Goal: Transaction & Acquisition: Book appointment/travel/reservation

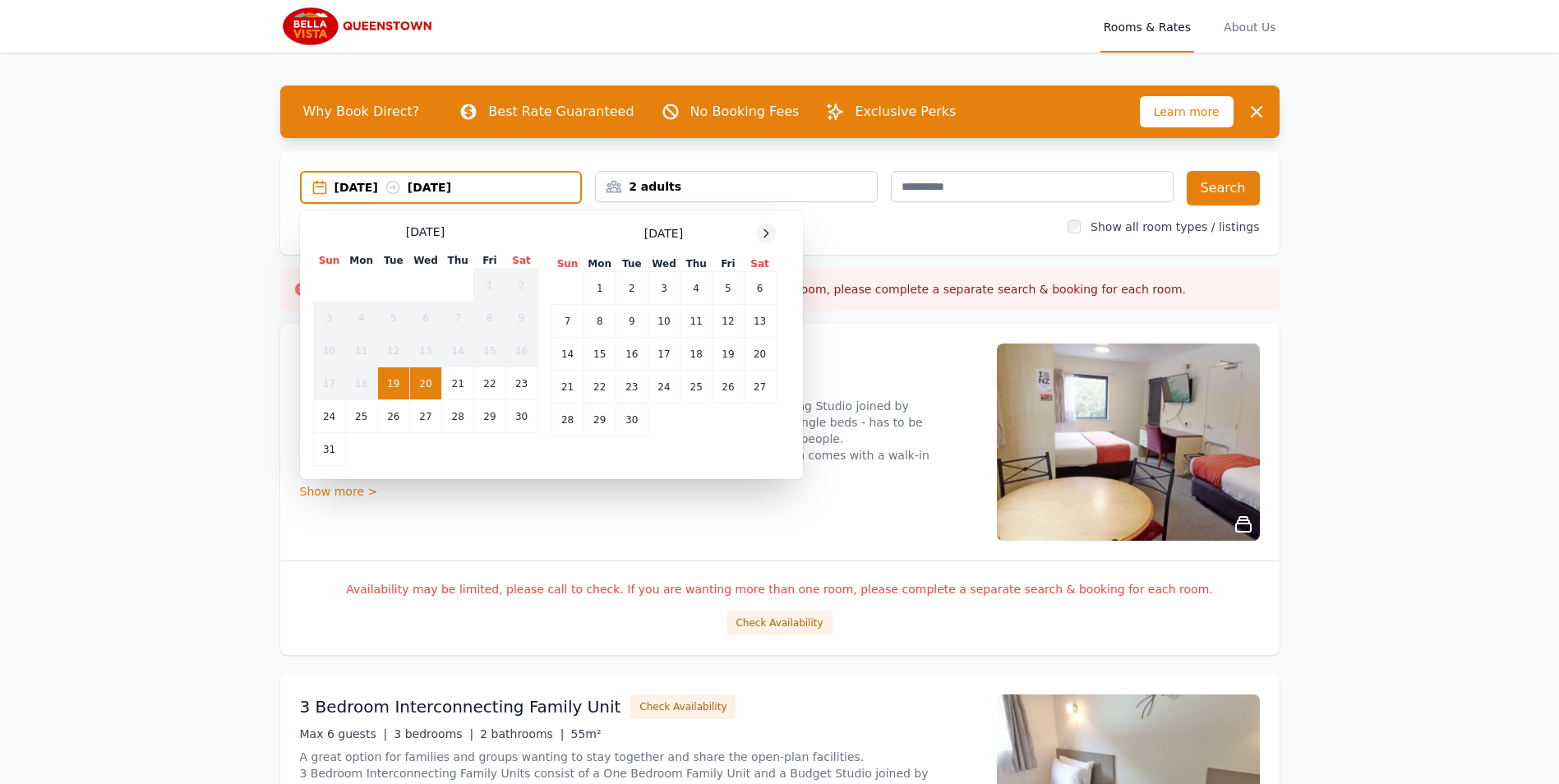
click at [761, 234] on icon at bounding box center [766, 234] width 13 height 13
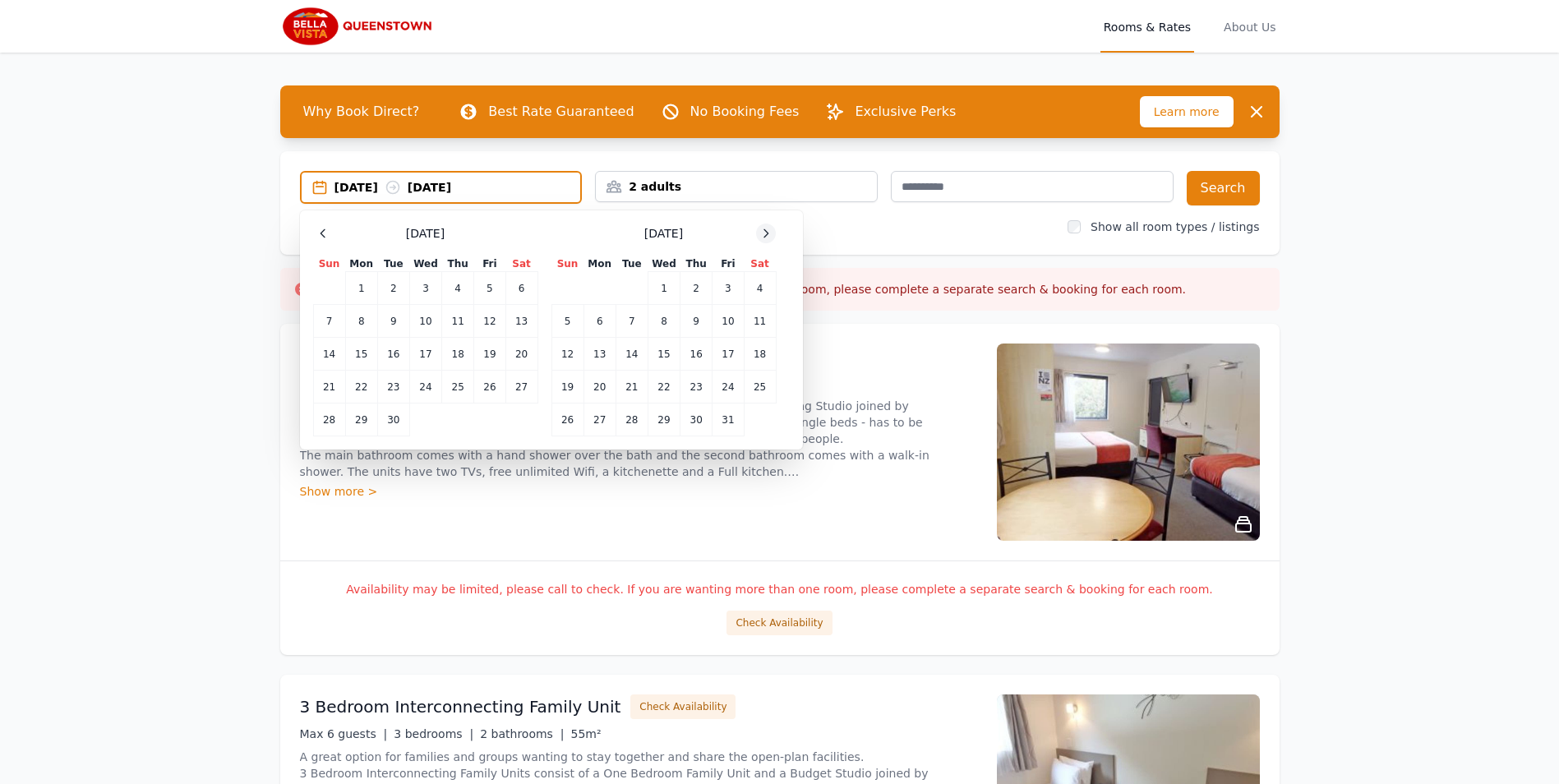
click at [762, 234] on icon at bounding box center [766, 234] width 13 height 13
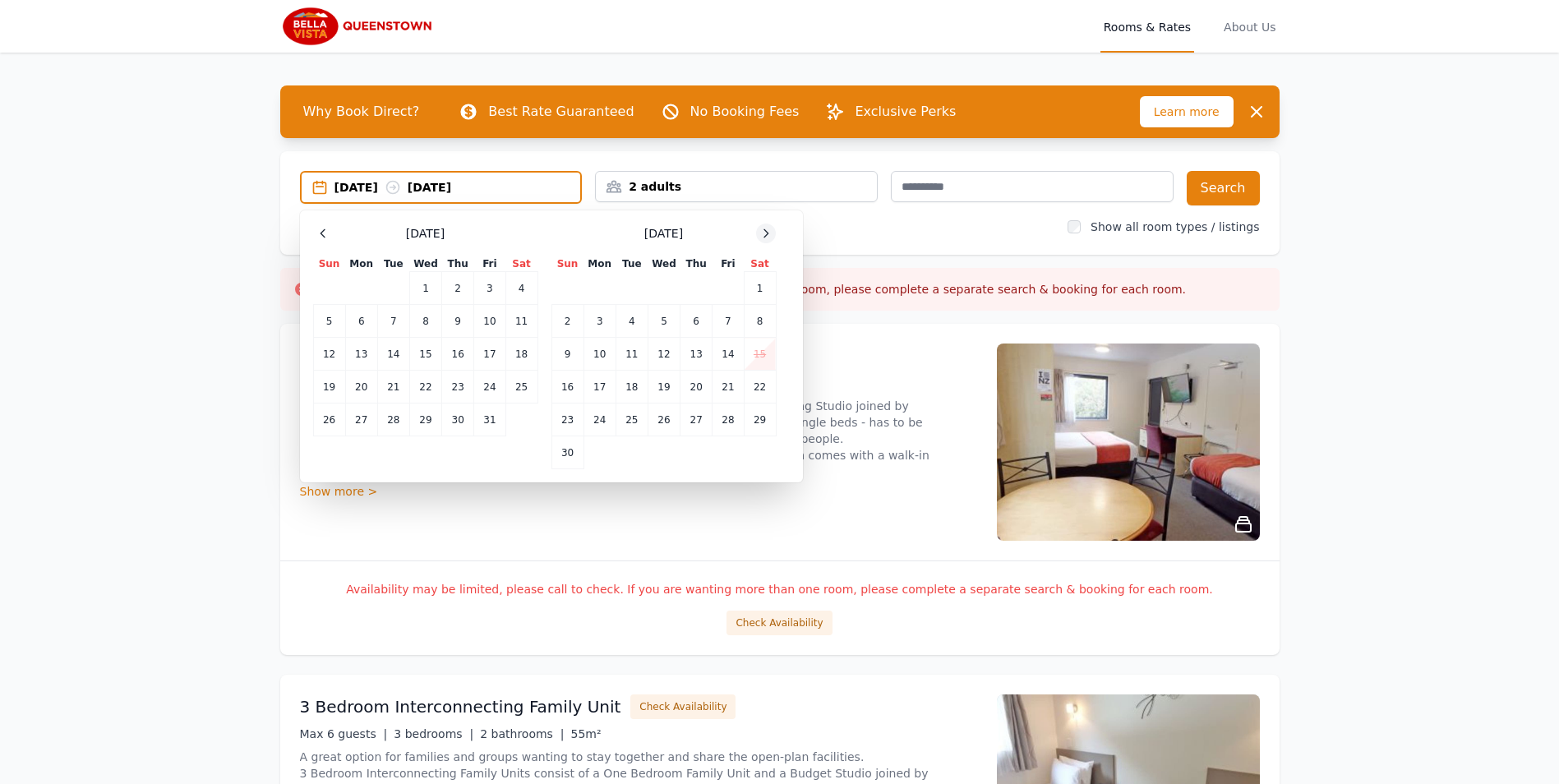
click at [762, 234] on icon at bounding box center [766, 234] width 13 height 13
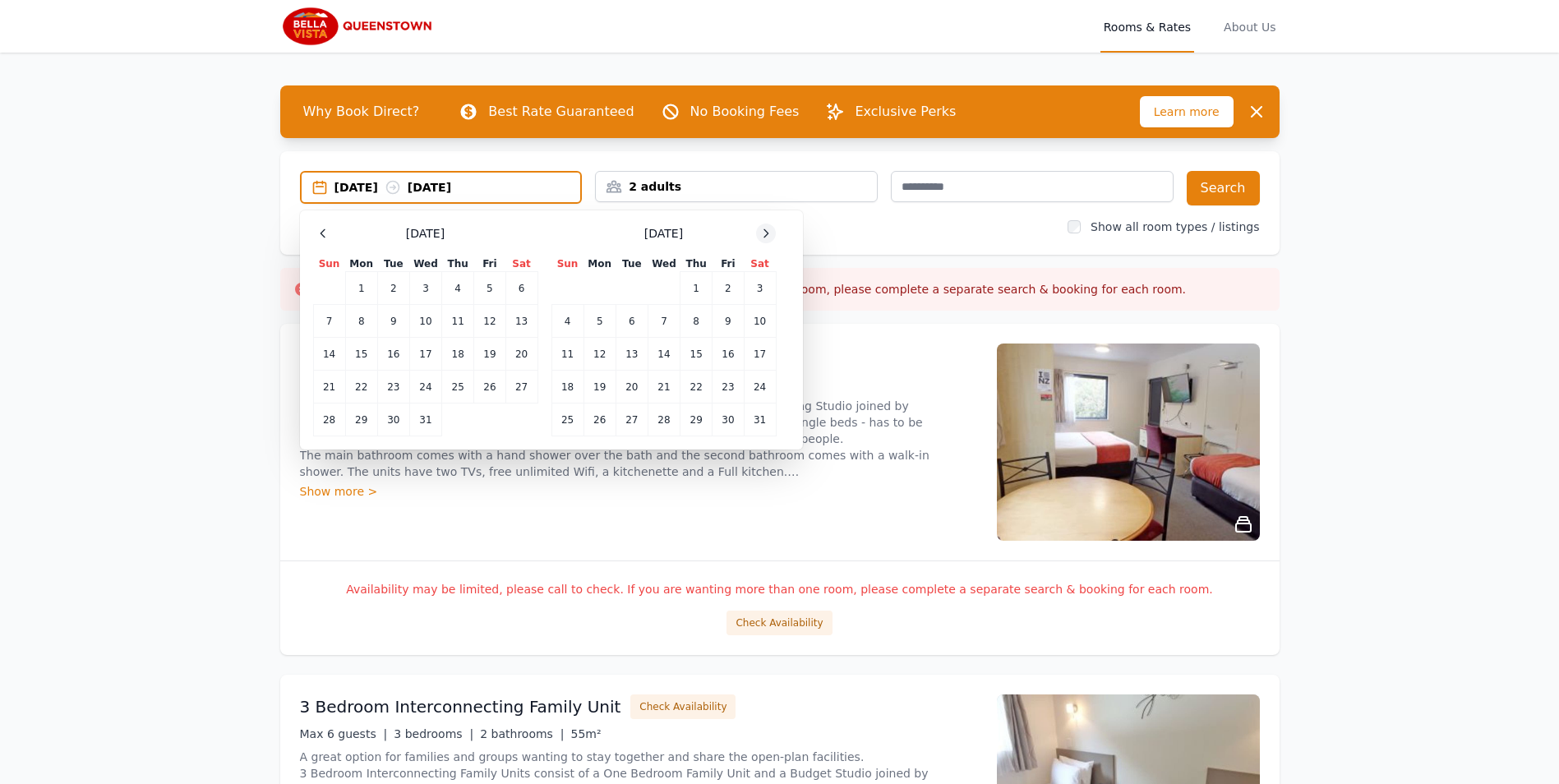
click at [762, 234] on icon at bounding box center [766, 234] width 13 height 13
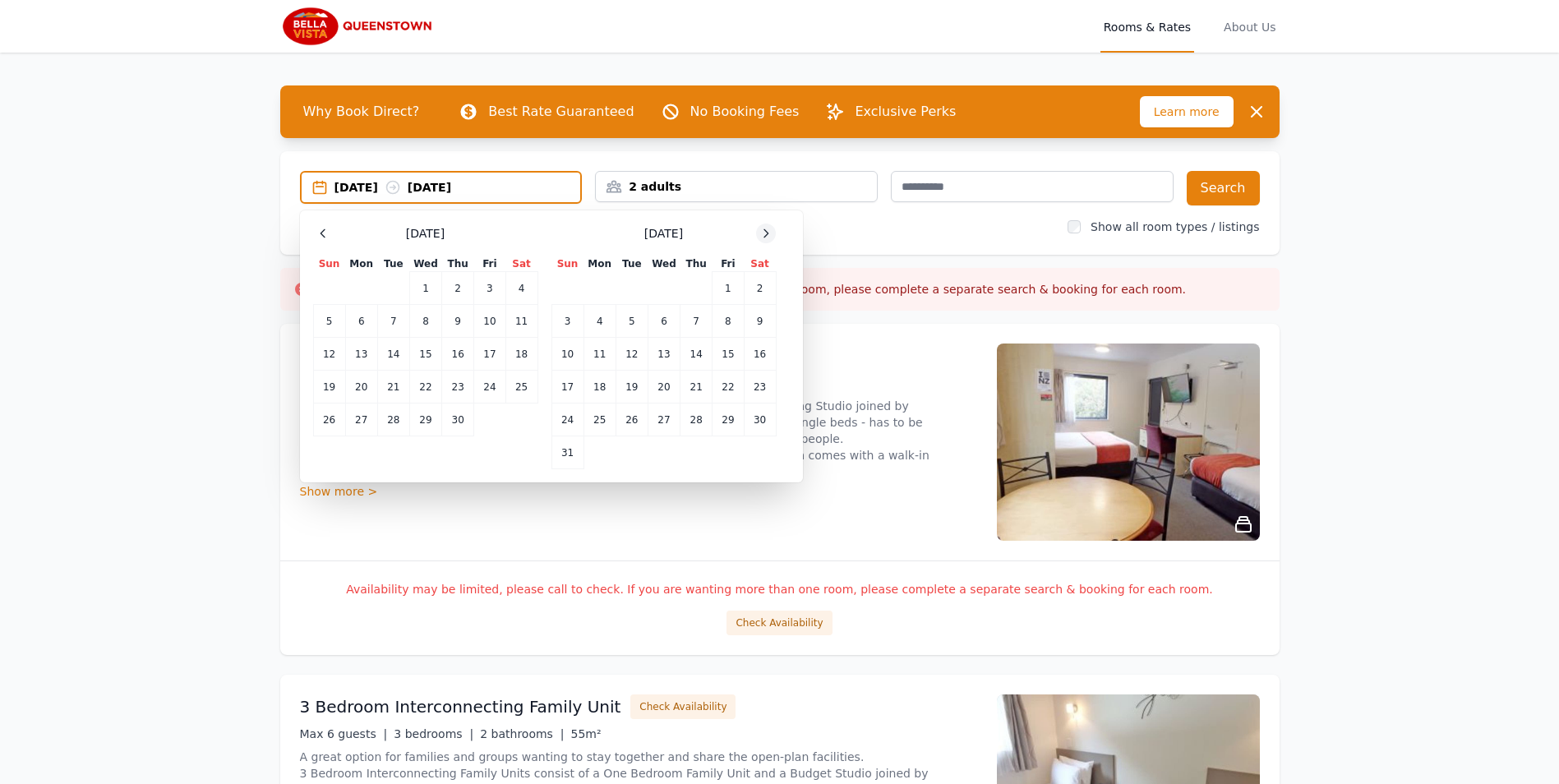
click at [762, 234] on icon at bounding box center [766, 234] width 13 height 13
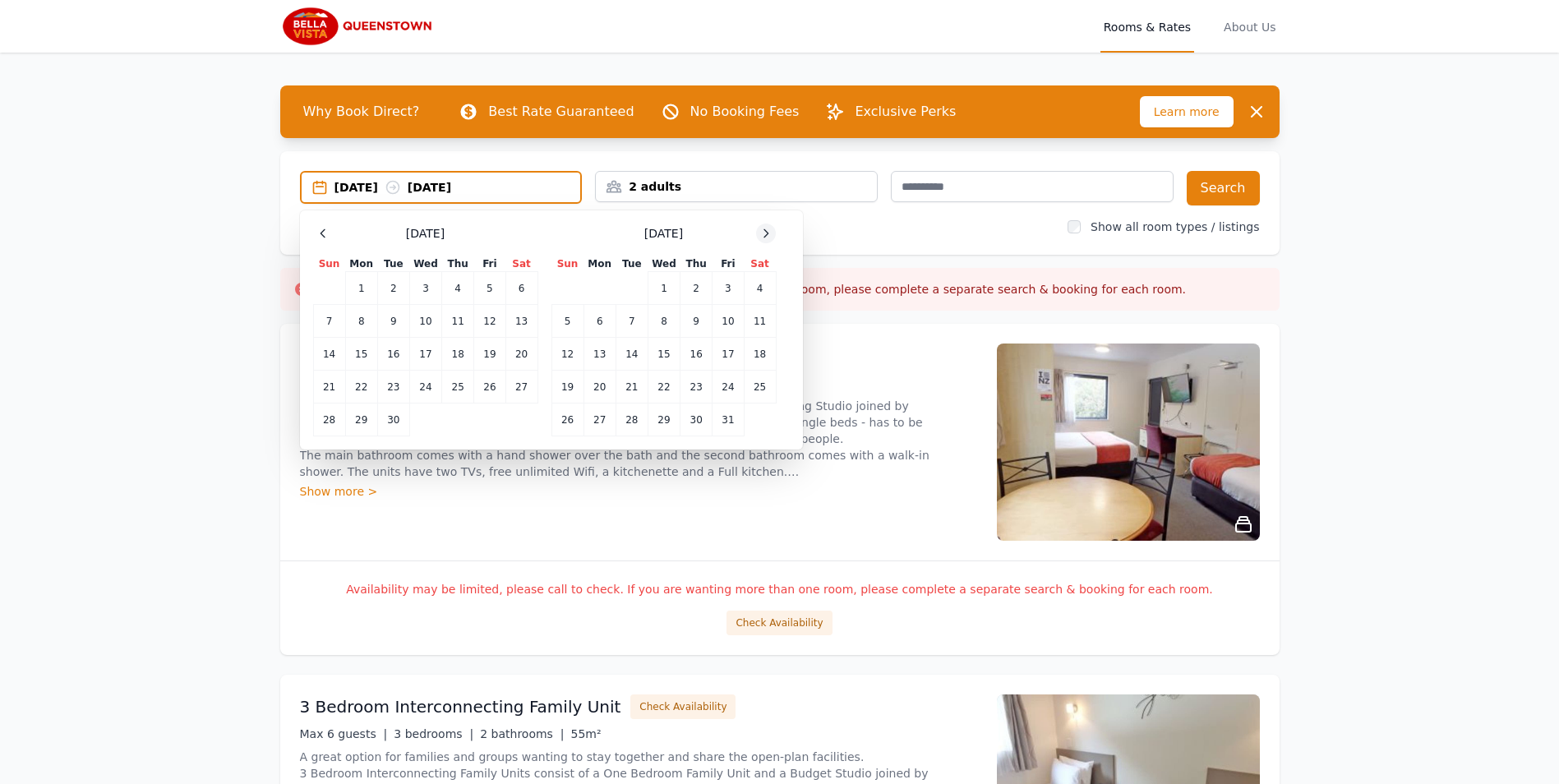
click at [762, 234] on icon at bounding box center [766, 234] width 13 height 13
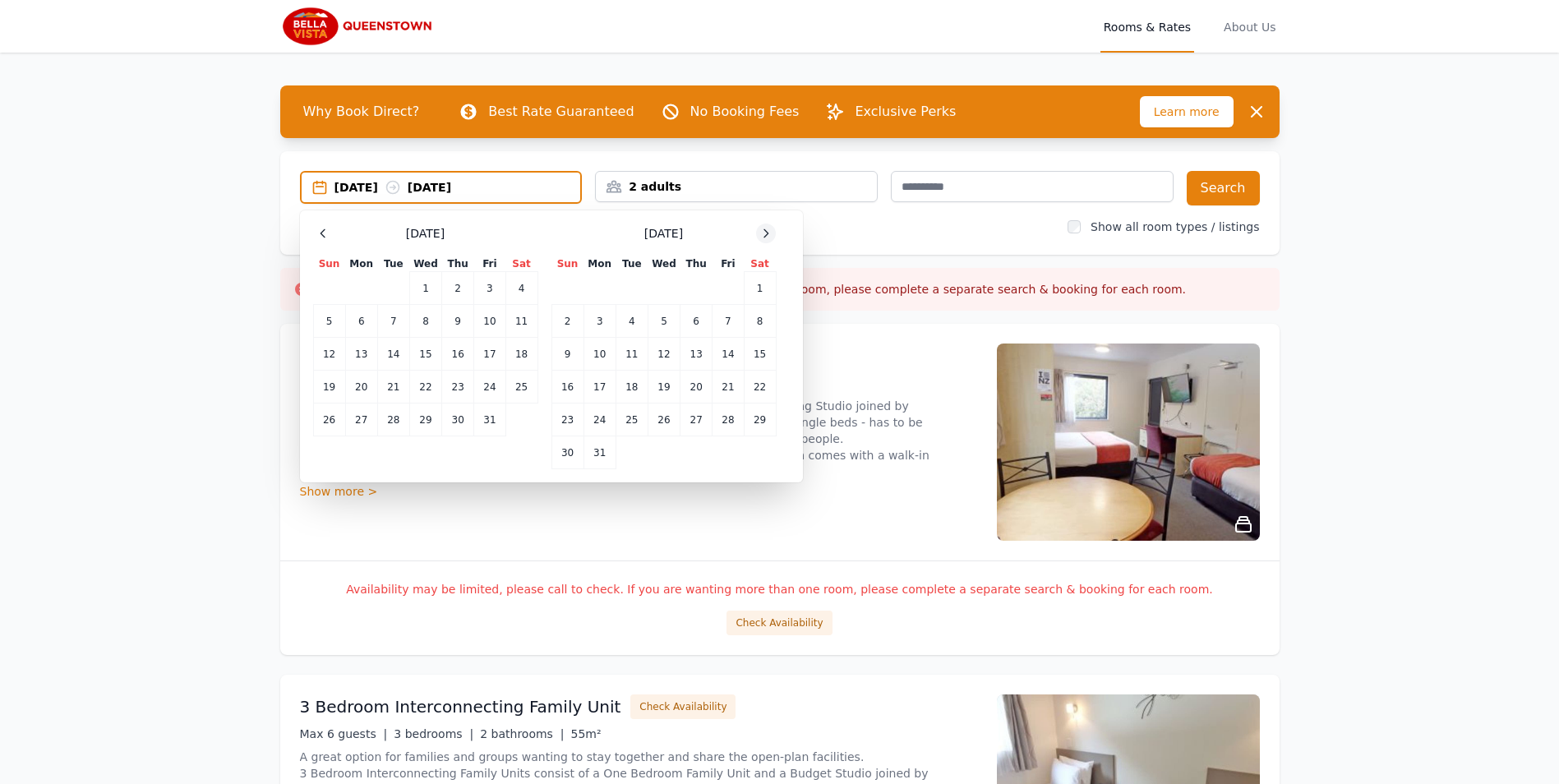
click at [762, 234] on icon at bounding box center [766, 234] width 13 height 13
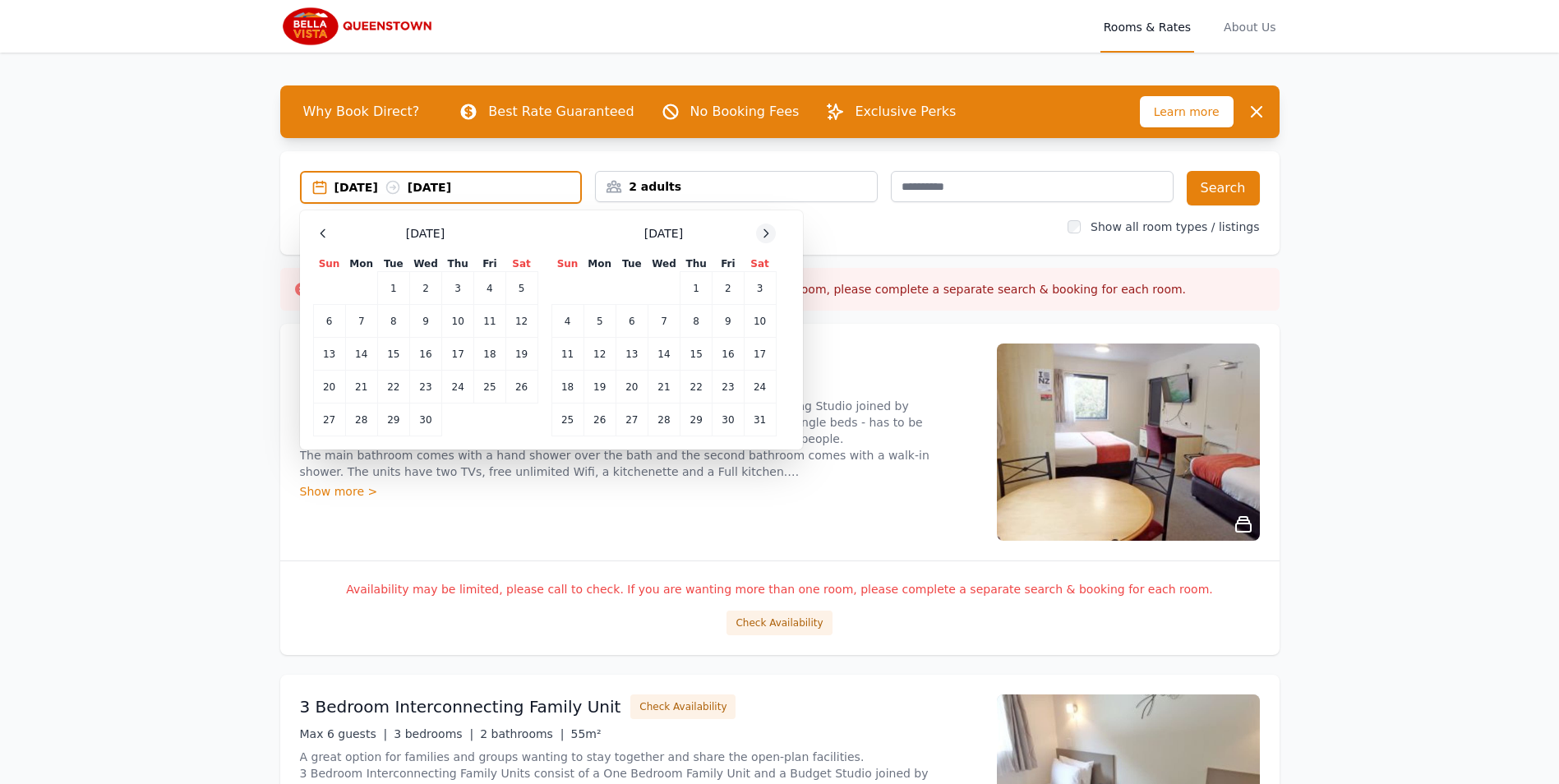
click at [763, 234] on icon at bounding box center [766, 234] width 13 height 13
click at [692, 311] on td "12" at bounding box center [696, 322] width 32 height 33
click at [603, 353] on td "16" at bounding box center [599, 354] width 32 height 33
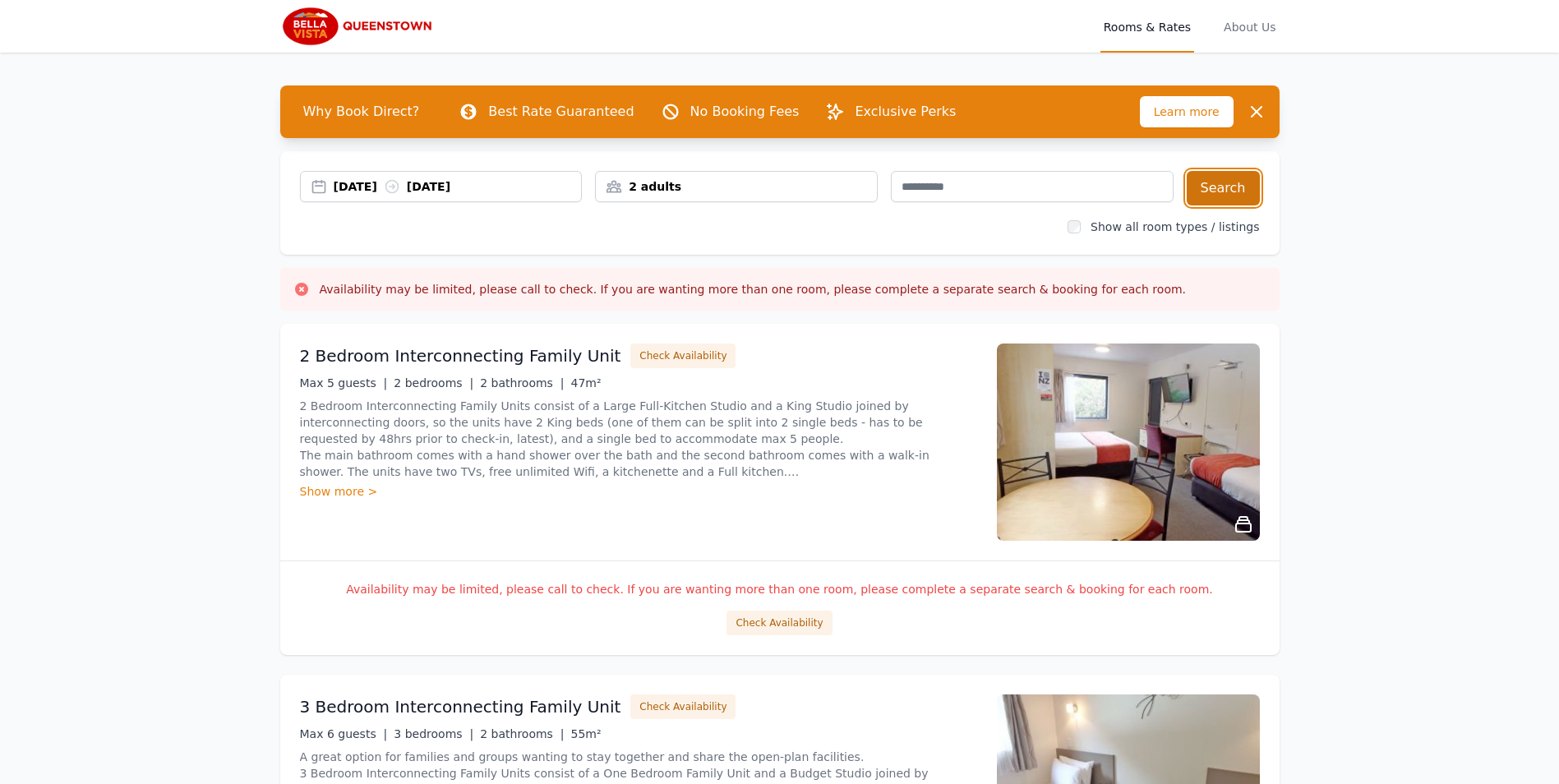
click at [1213, 186] on button "Search" at bounding box center [1223, 189] width 73 height 35
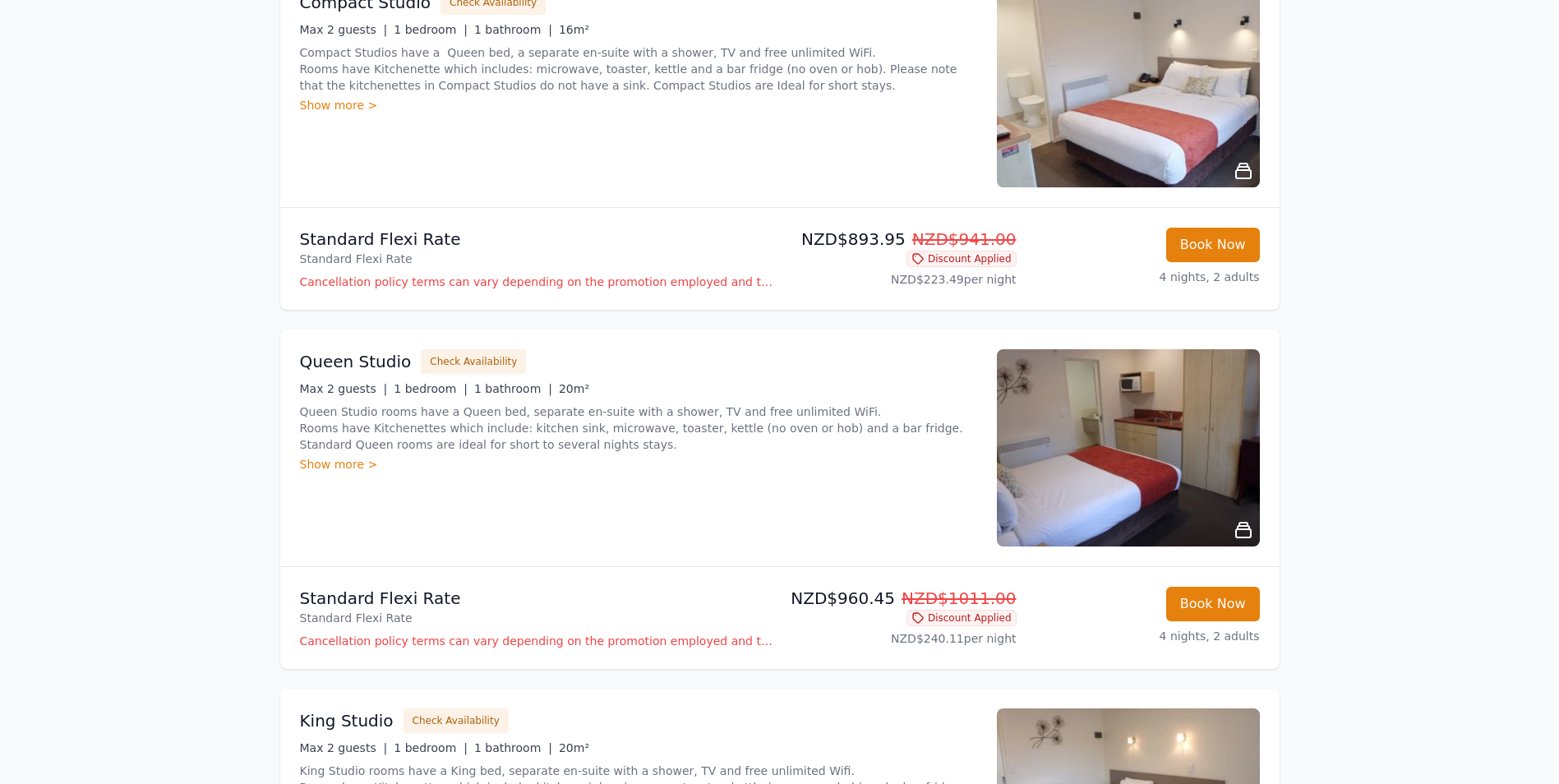
scroll to position [658, 0]
click at [1196, 487] on img at bounding box center [1128, 446] width 263 height 197
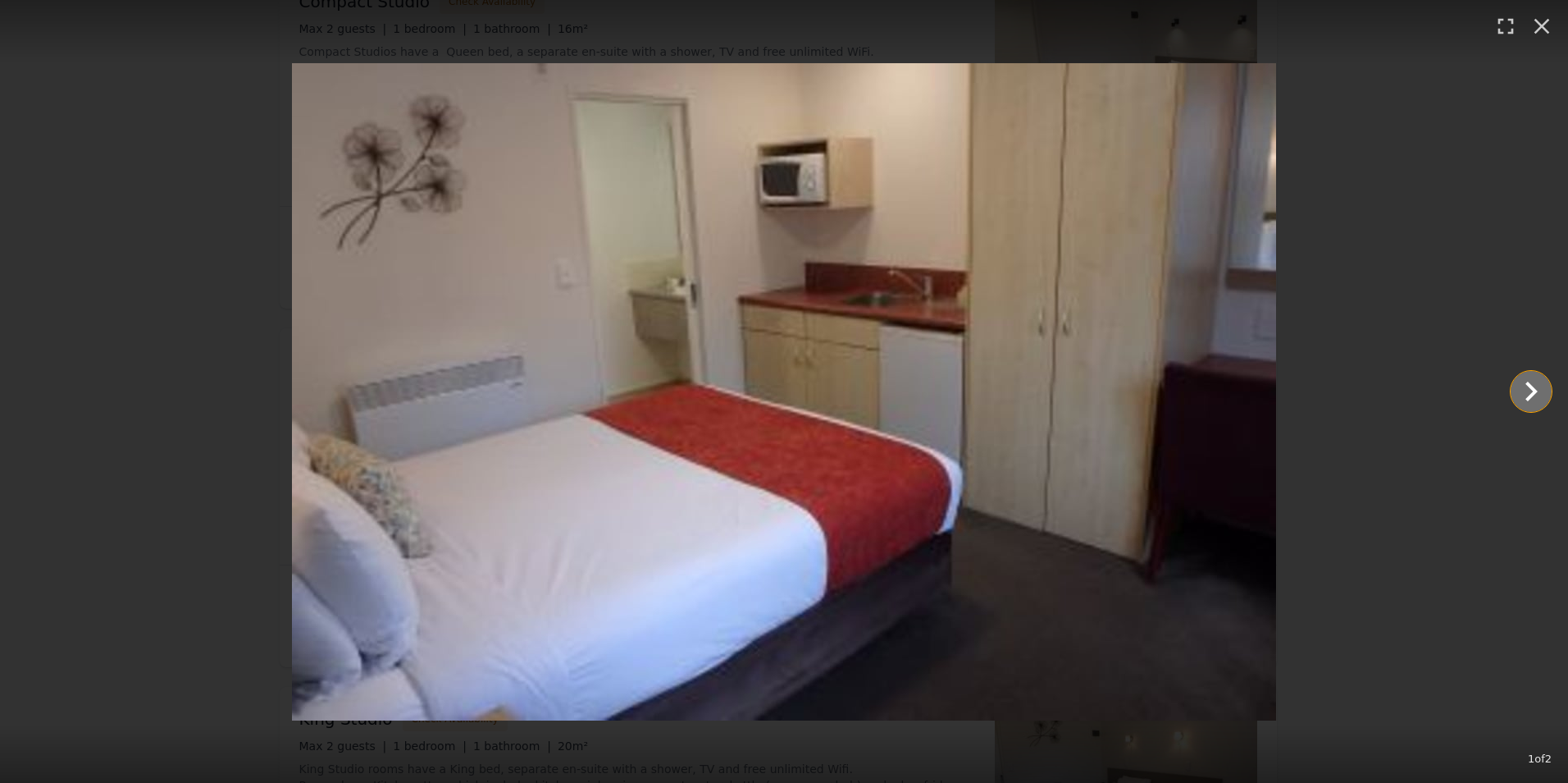
click at [1526, 395] on icon "Show slide 2 of 2" at bounding box center [1531, 391] width 39 height 39
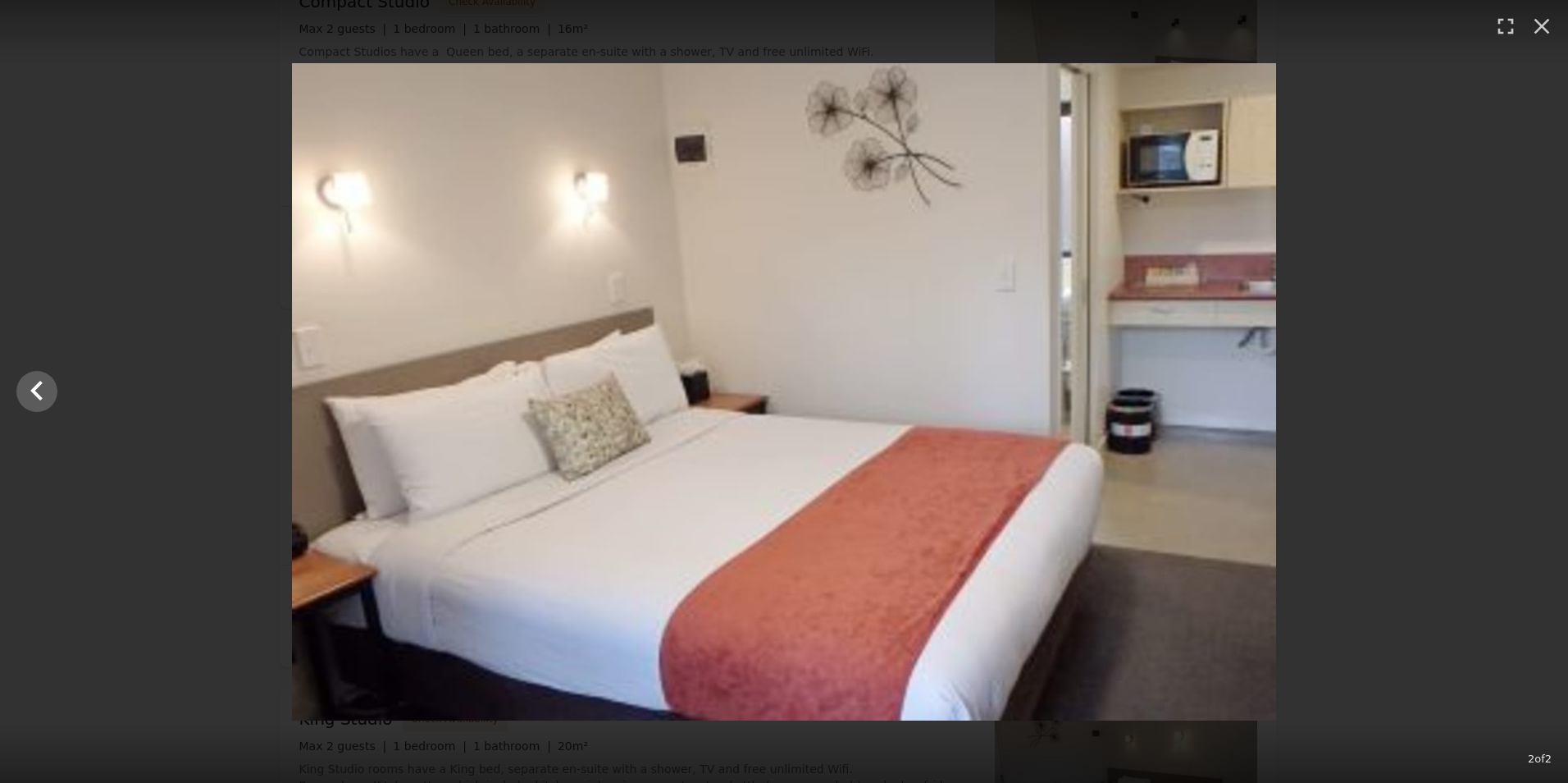
click at [1526, 395] on div at bounding box center [784, 392] width 1568 height 658
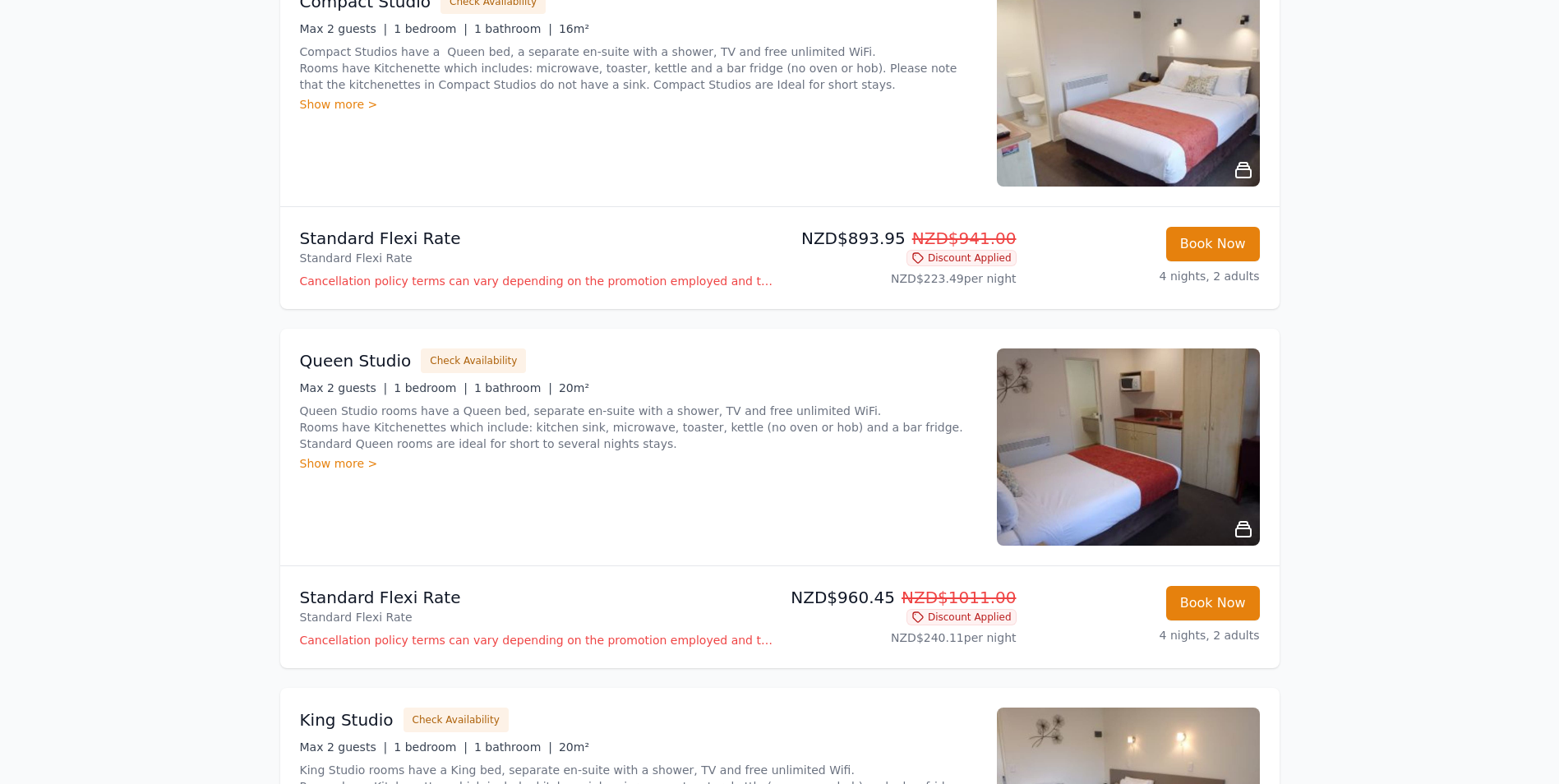
click at [337, 461] on div "Show more >" at bounding box center [639, 463] width 677 height 17
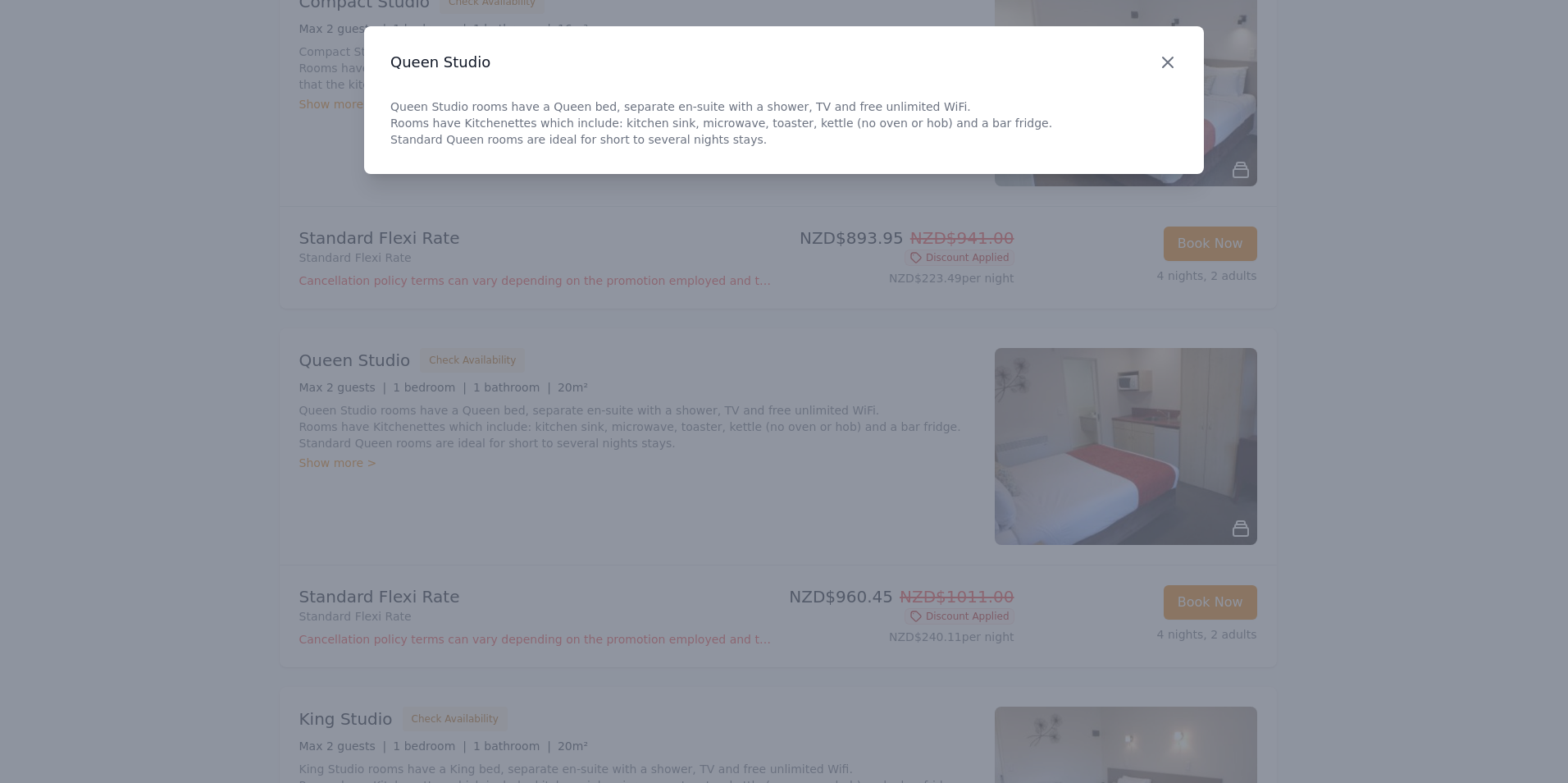
click at [1160, 61] on icon "button" at bounding box center [1168, 62] width 20 height 20
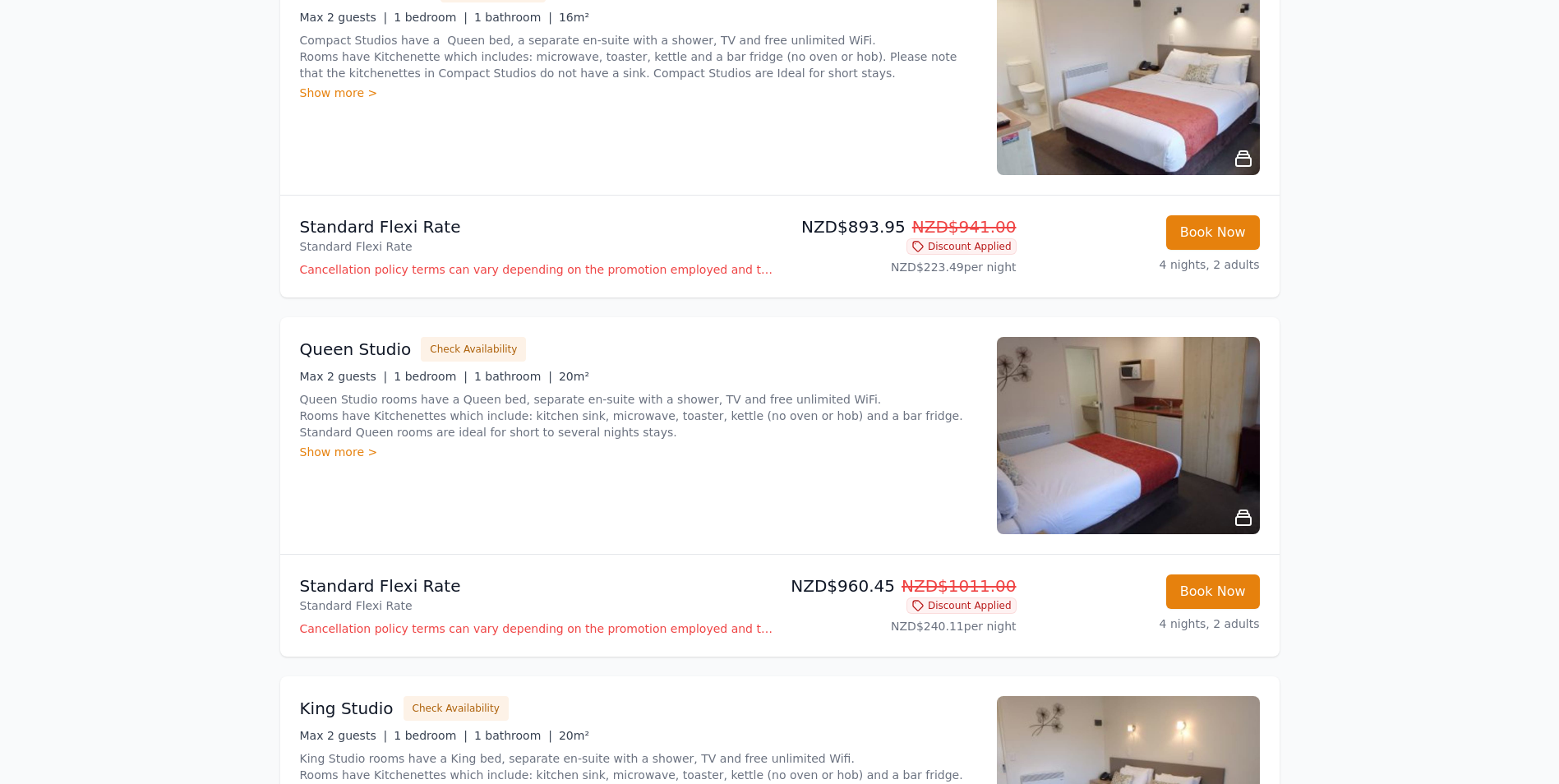
scroll to position [904, 0]
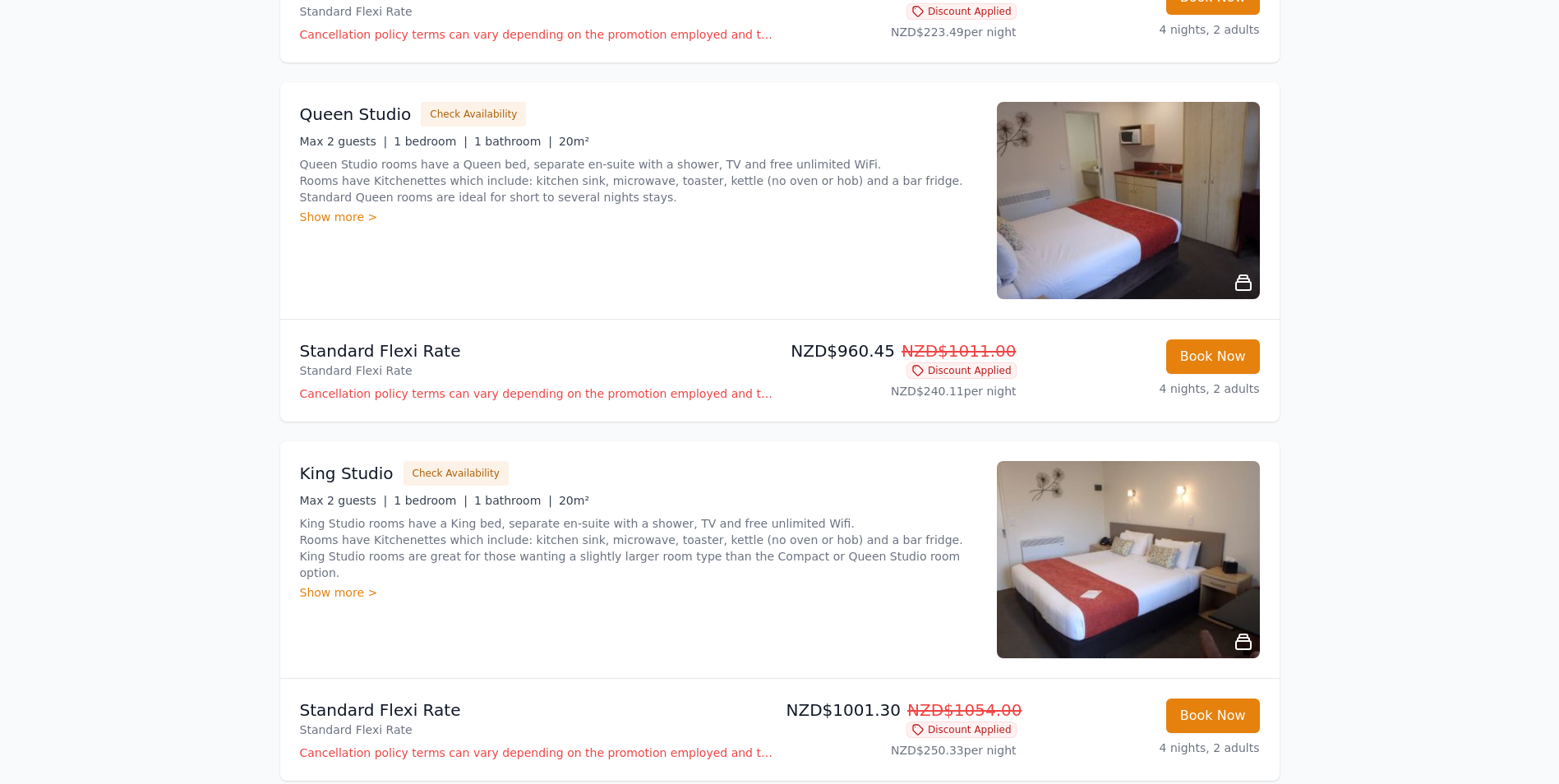
click at [325, 584] on div "Show more >" at bounding box center [639, 593] width 677 height 17
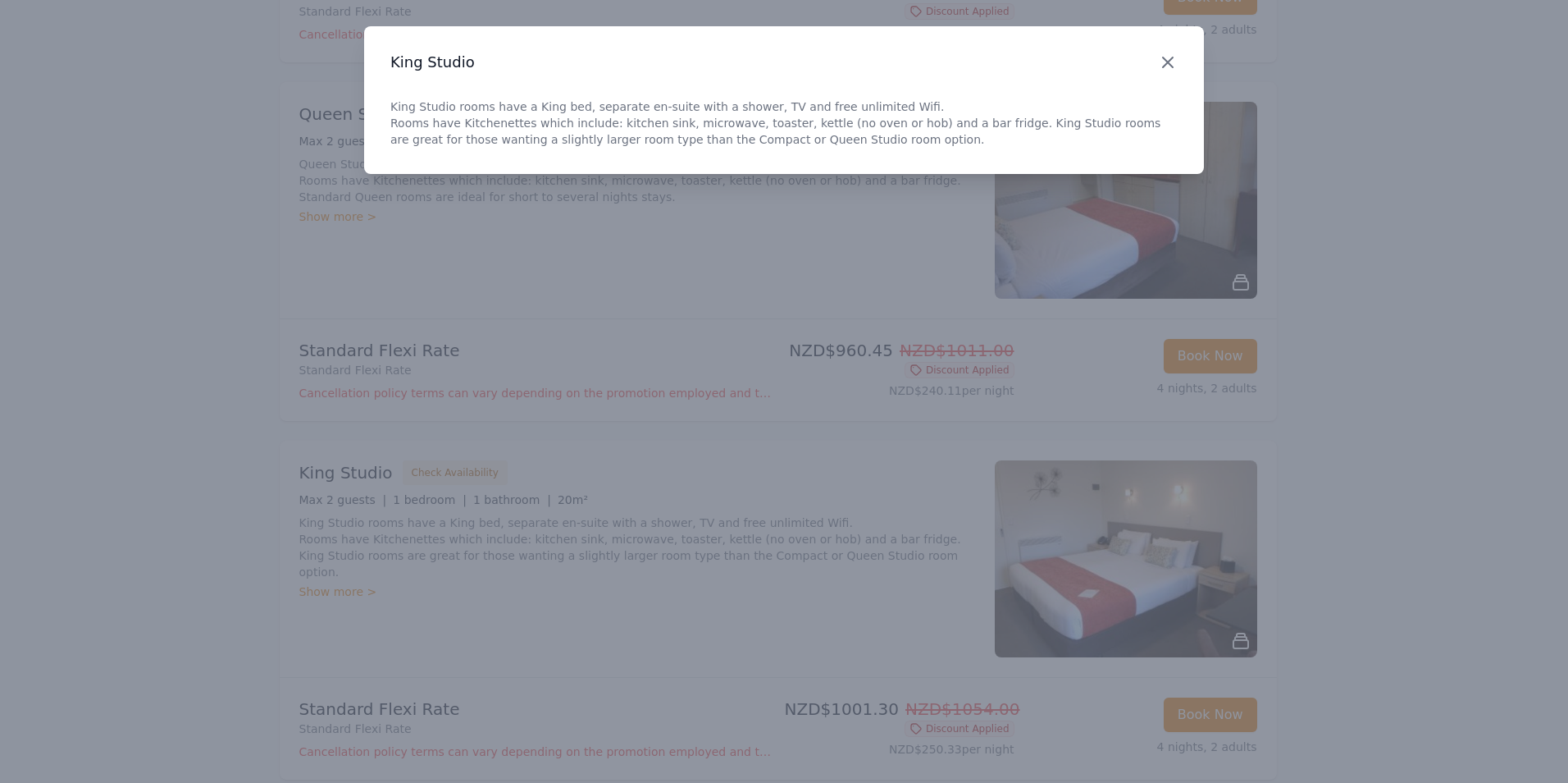
click at [1171, 57] on icon "button" at bounding box center [1168, 62] width 20 height 20
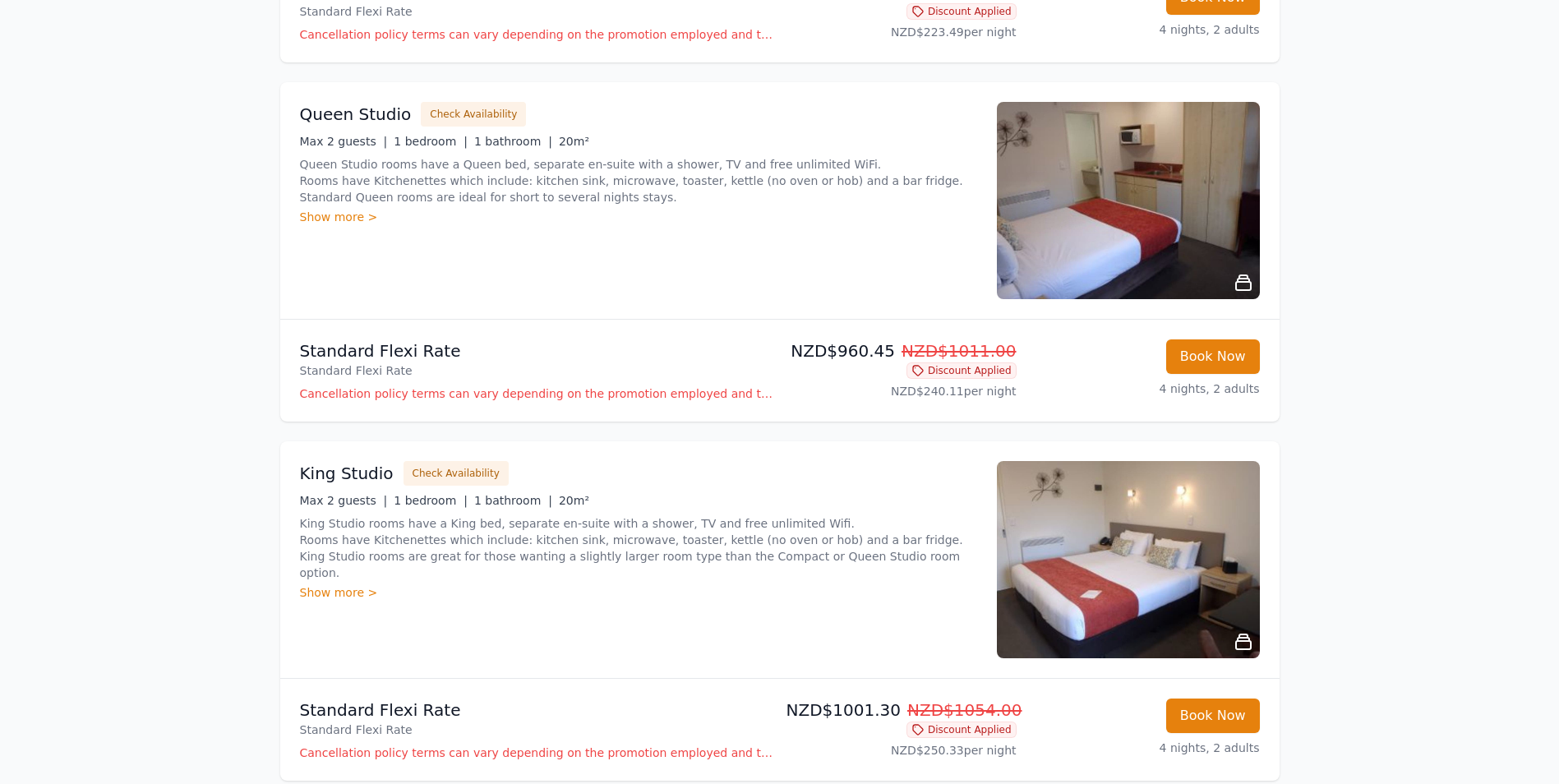
click at [1070, 568] on img at bounding box center [1128, 559] width 263 height 197
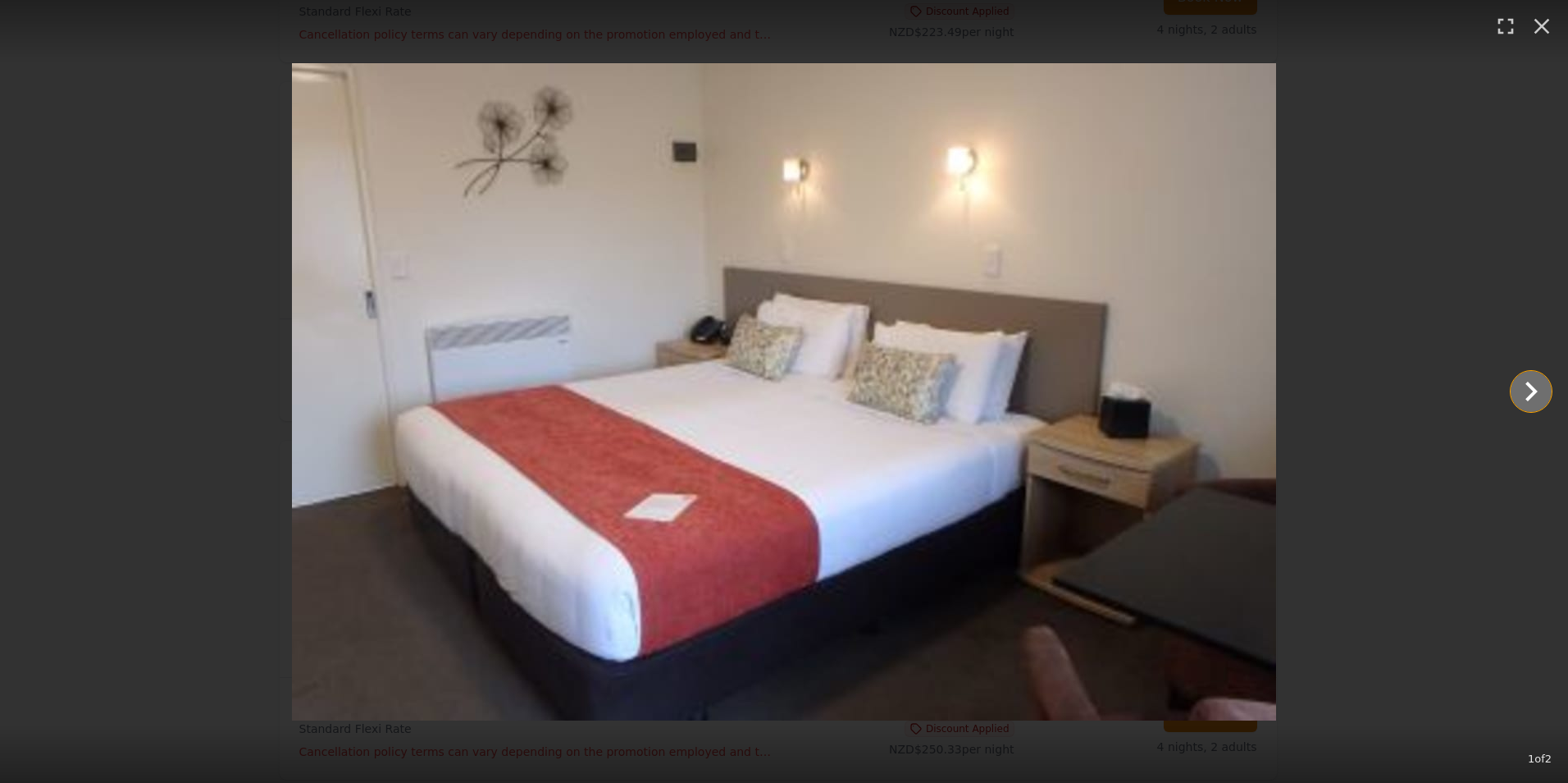
click at [1530, 390] on icon "Show slide 2 of 2" at bounding box center [1531, 391] width 39 height 39
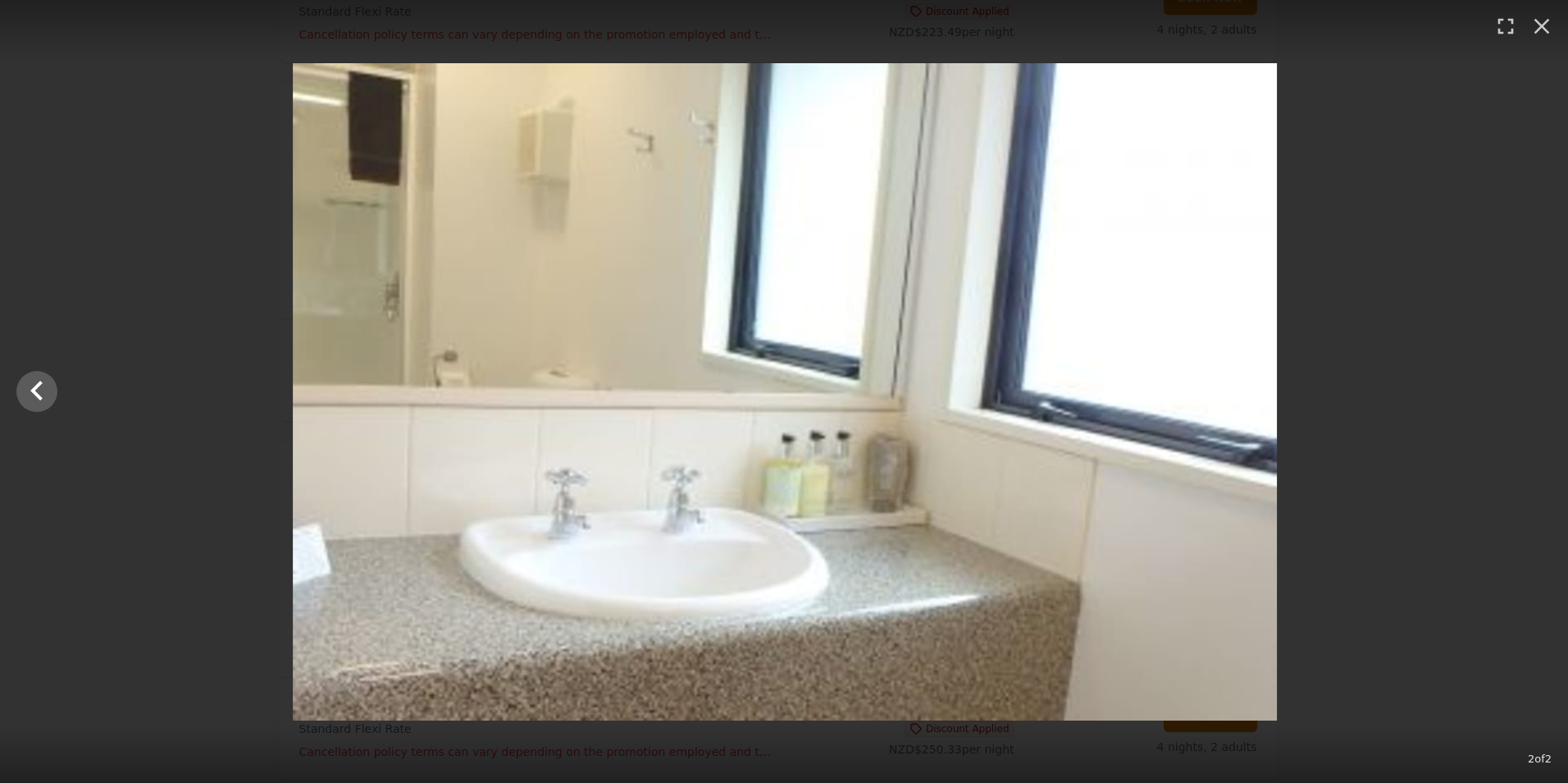
click at [1530, 390] on div at bounding box center [784, 392] width 1568 height 658
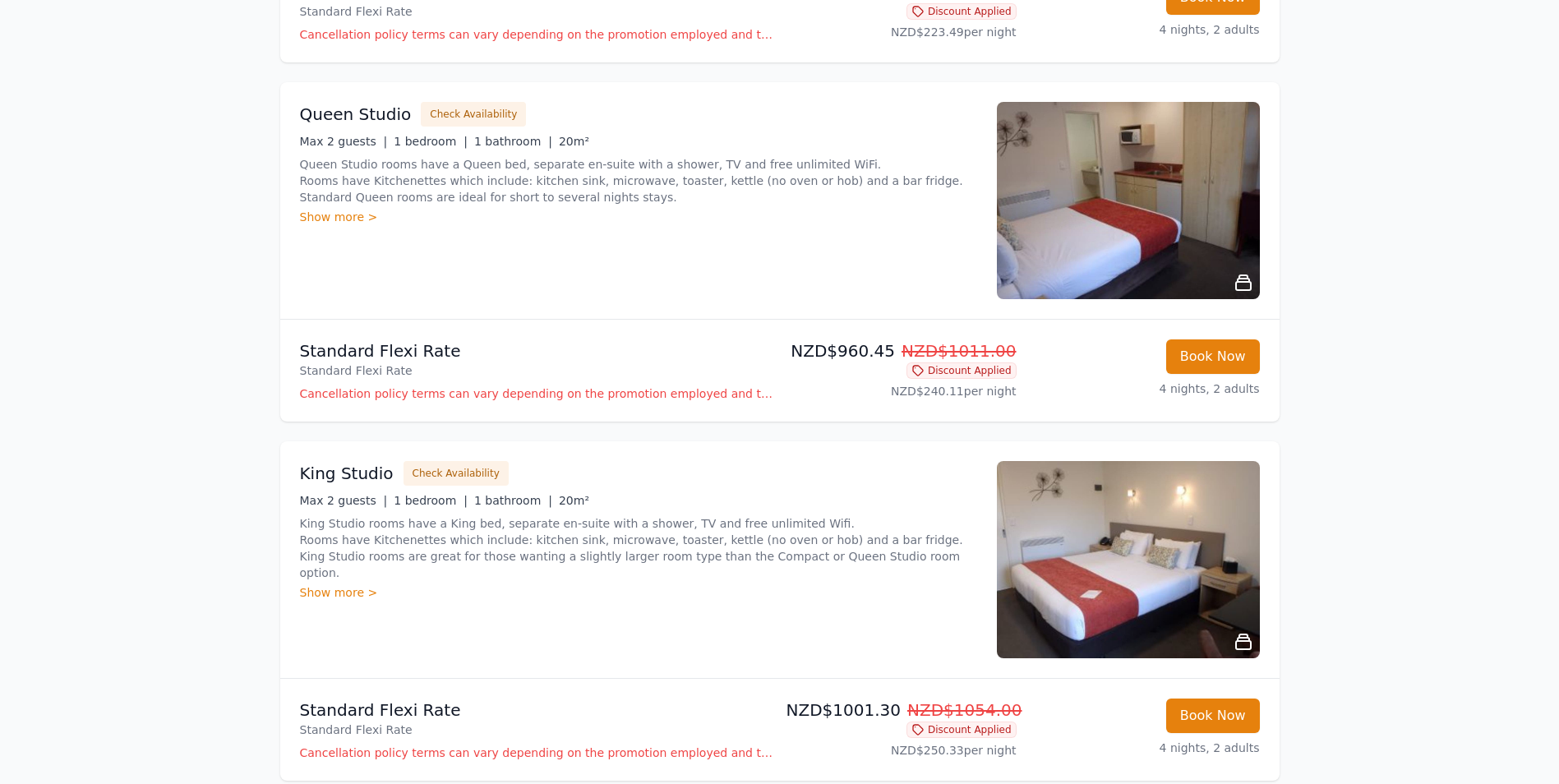
click at [1196, 244] on img at bounding box center [1128, 200] width 263 height 197
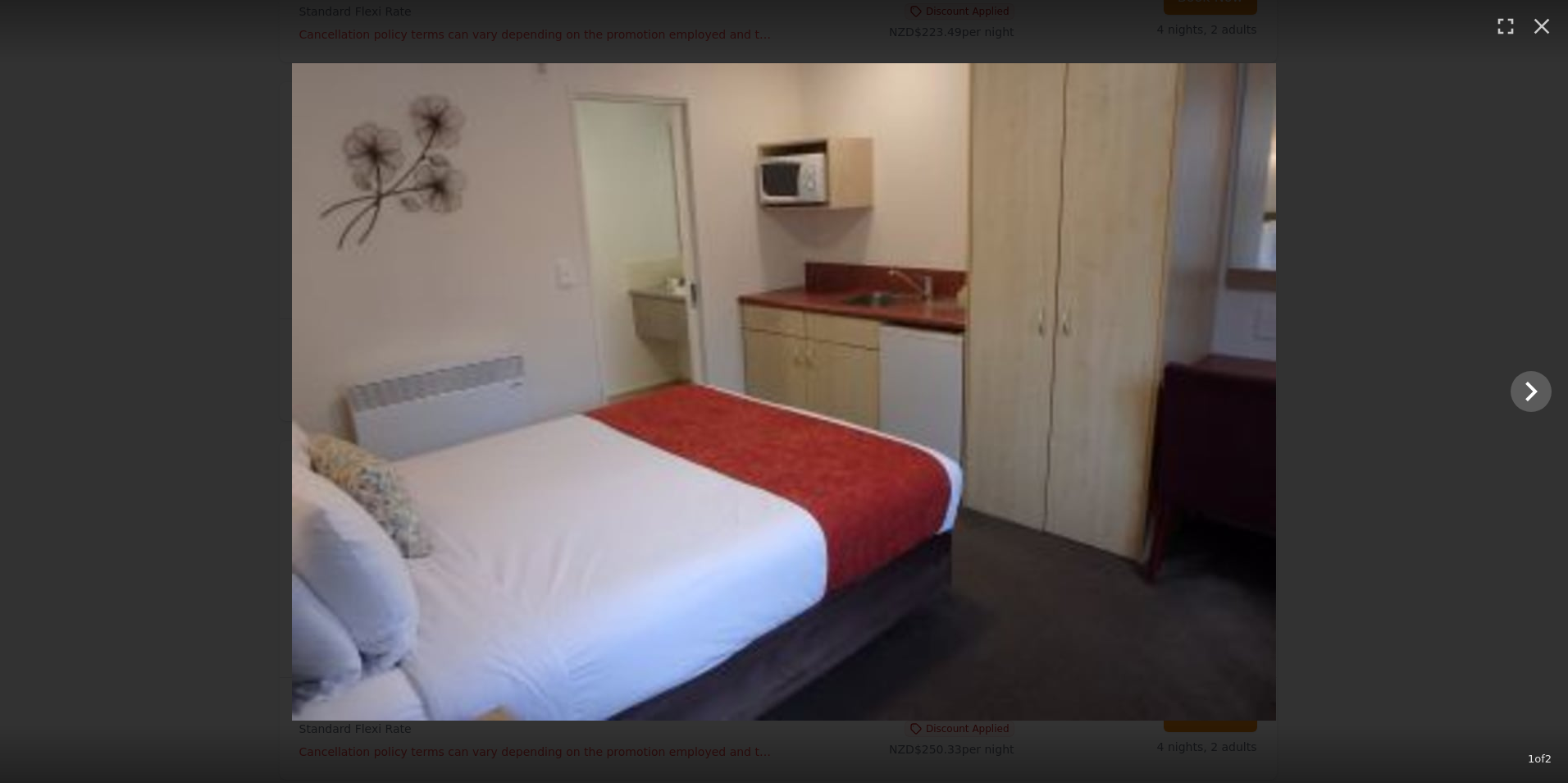
click at [1522, 413] on div at bounding box center [784, 392] width 1568 height 658
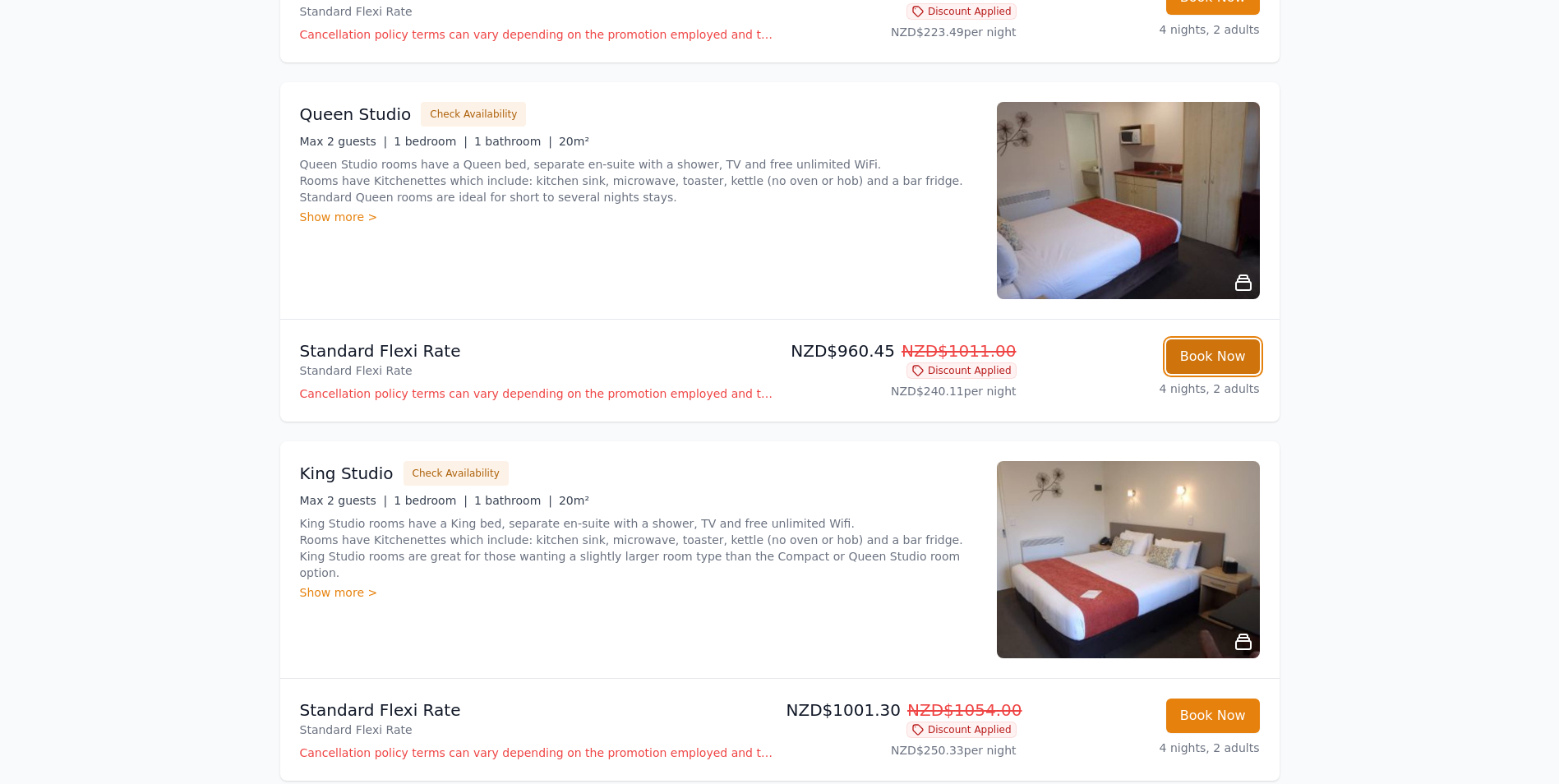
click at [1245, 356] on button "Book Now" at bounding box center [1212, 357] width 94 height 35
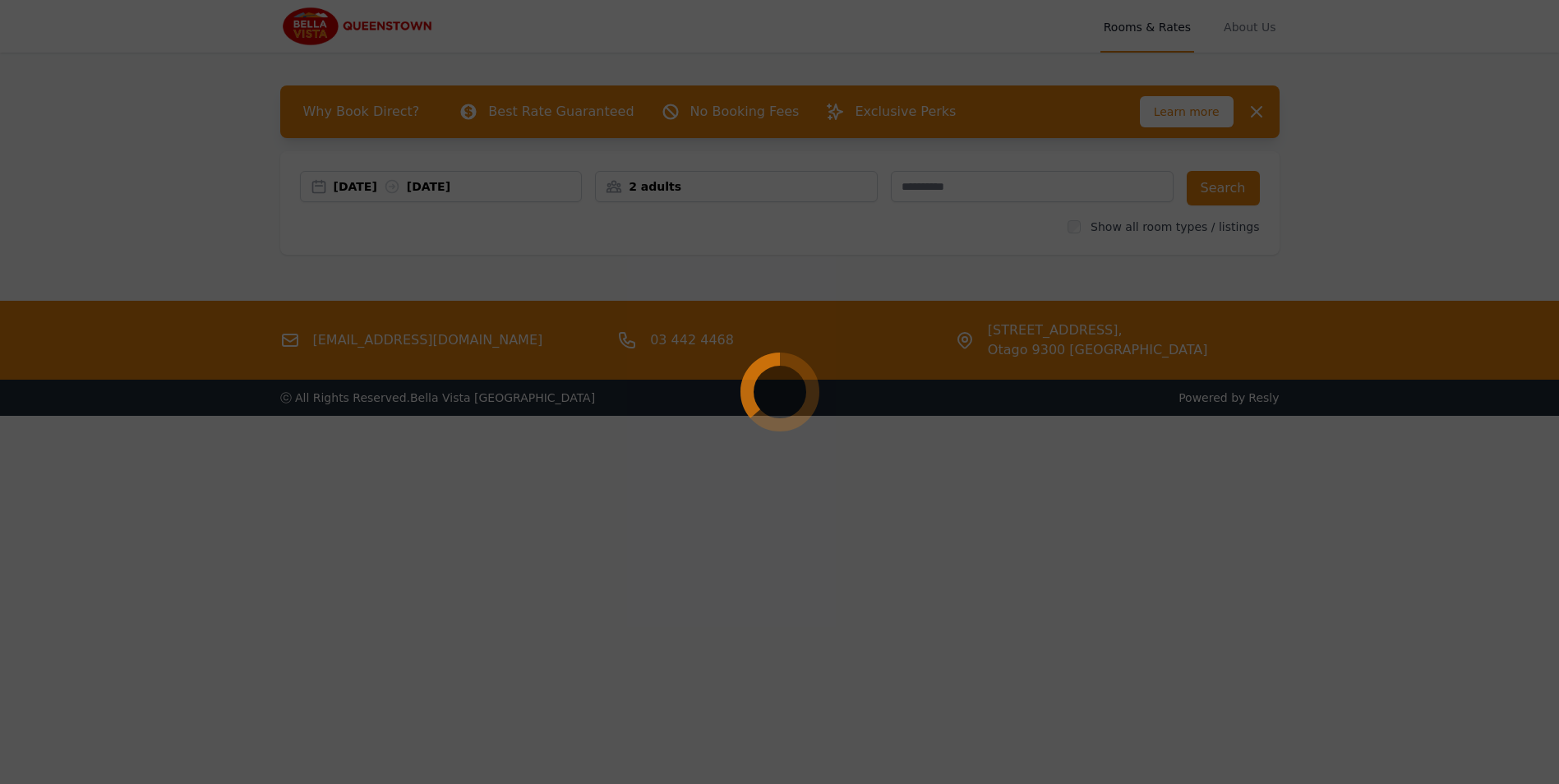
select select "**"
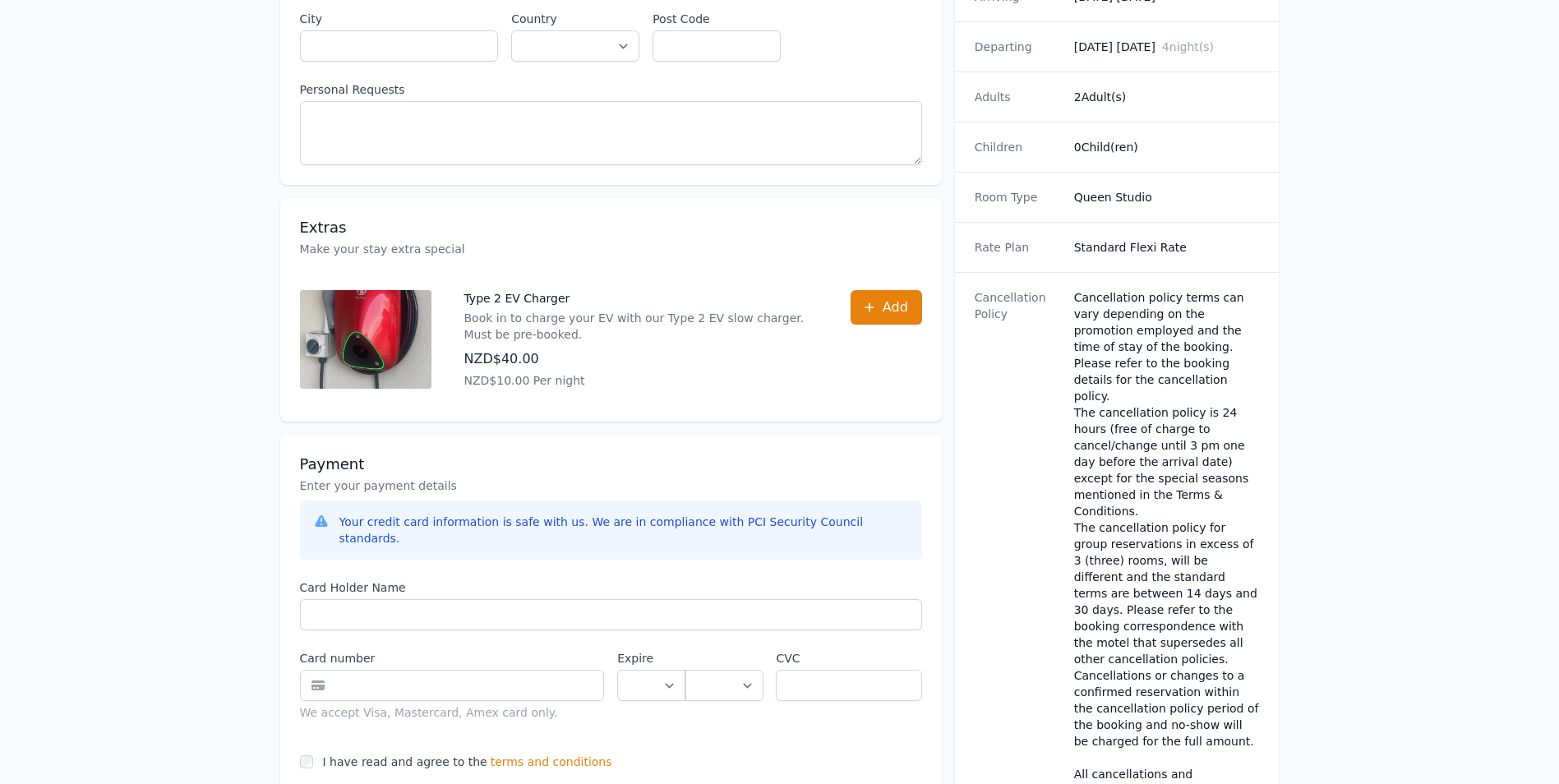
scroll to position [298, 0]
